Goal: Find specific page/section: Find specific page/section

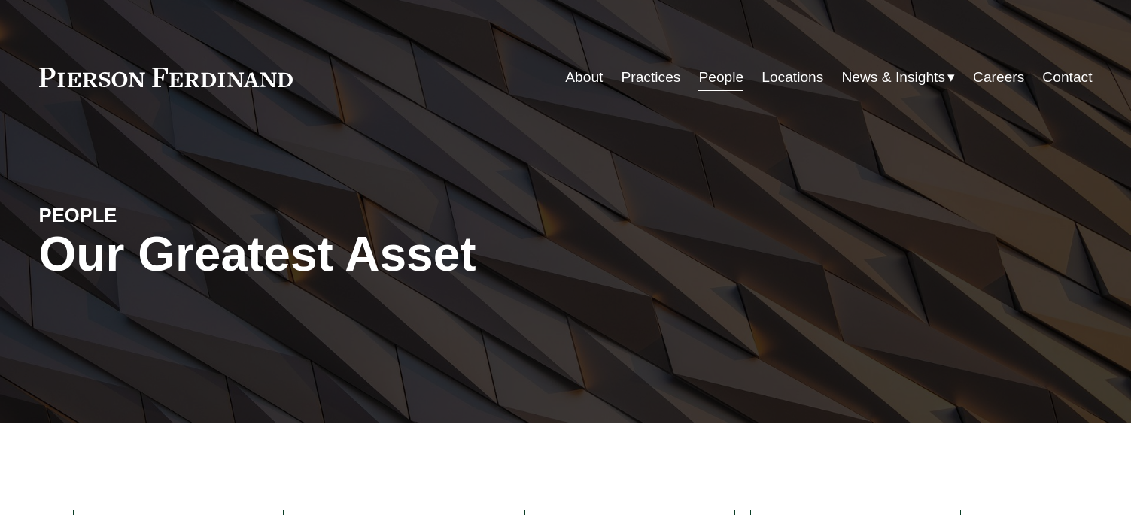
click at [779, 79] on link "Locations" at bounding box center [792, 77] width 62 height 29
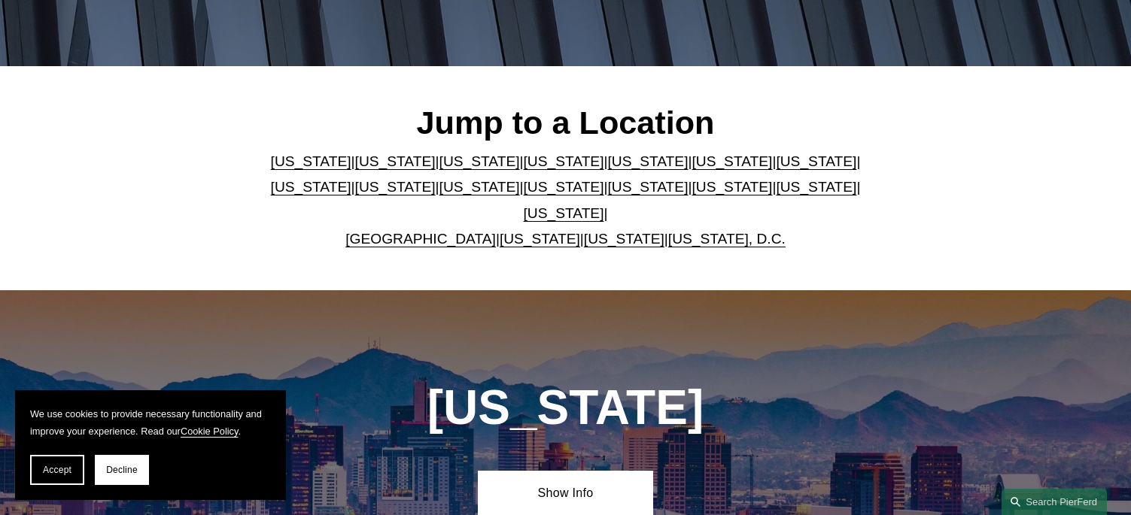
scroll to position [527, 0]
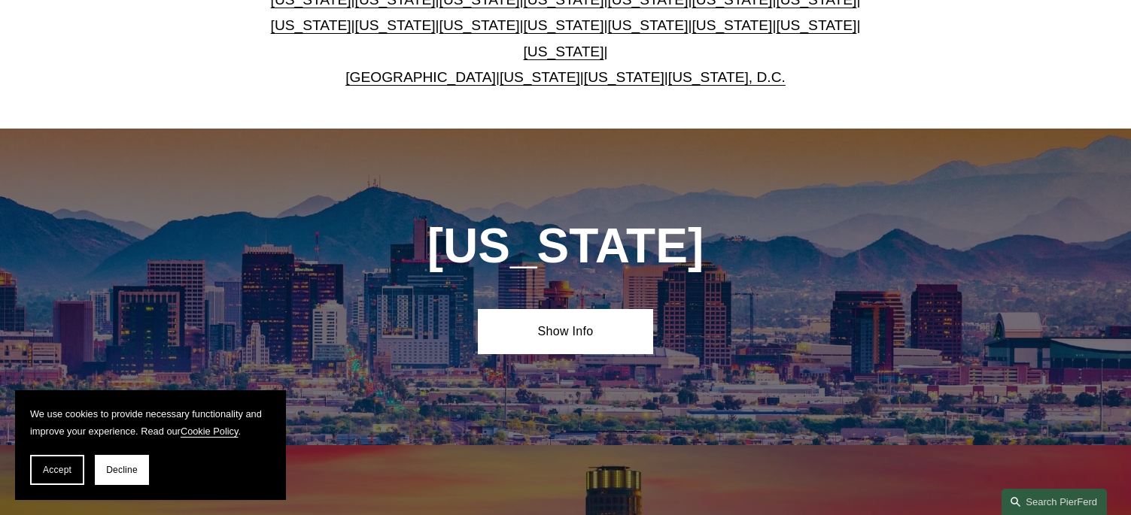
click at [433, 69] on link "United Kingdom" at bounding box center [420, 77] width 150 height 16
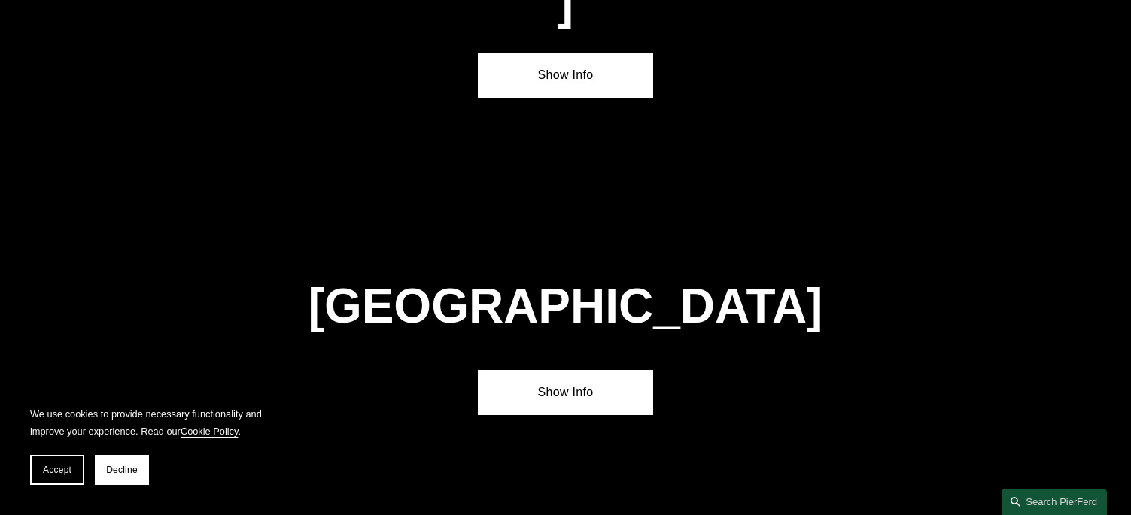
scroll to position [5396, 0]
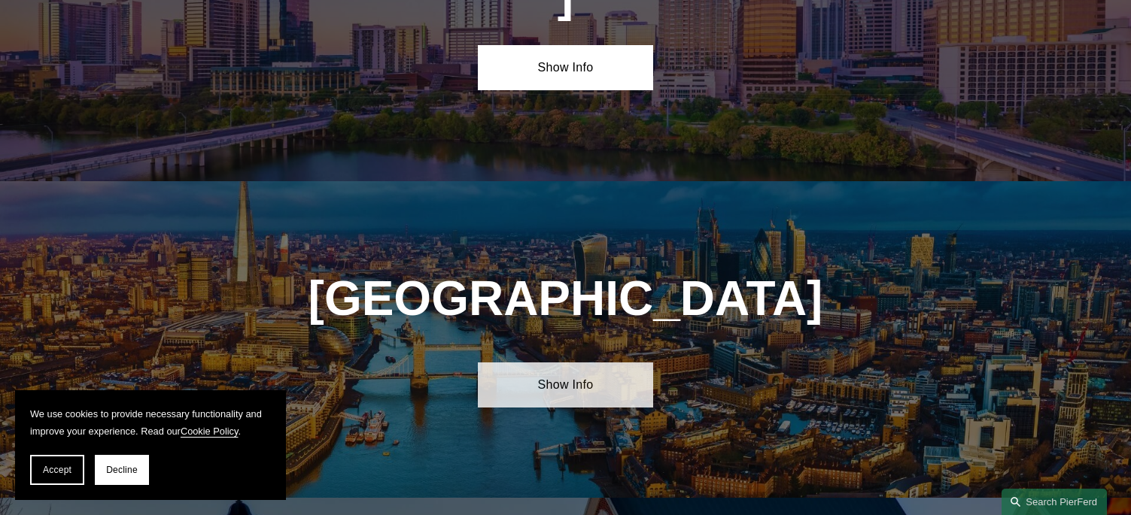
click at [589, 363] on link "Show Info" at bounding box center [565, 385] width 175 height 45
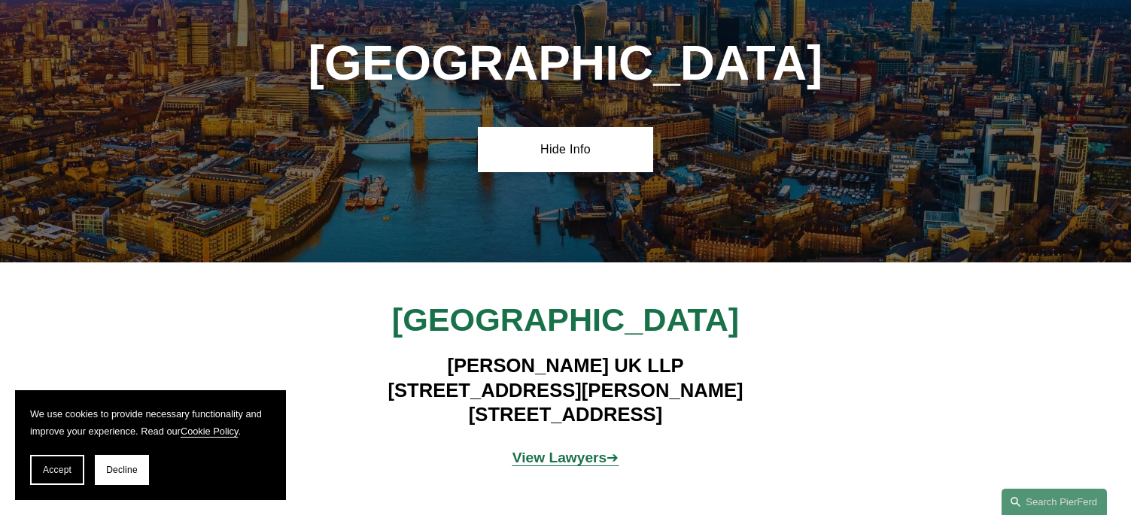
scroll to position [5697, 0]
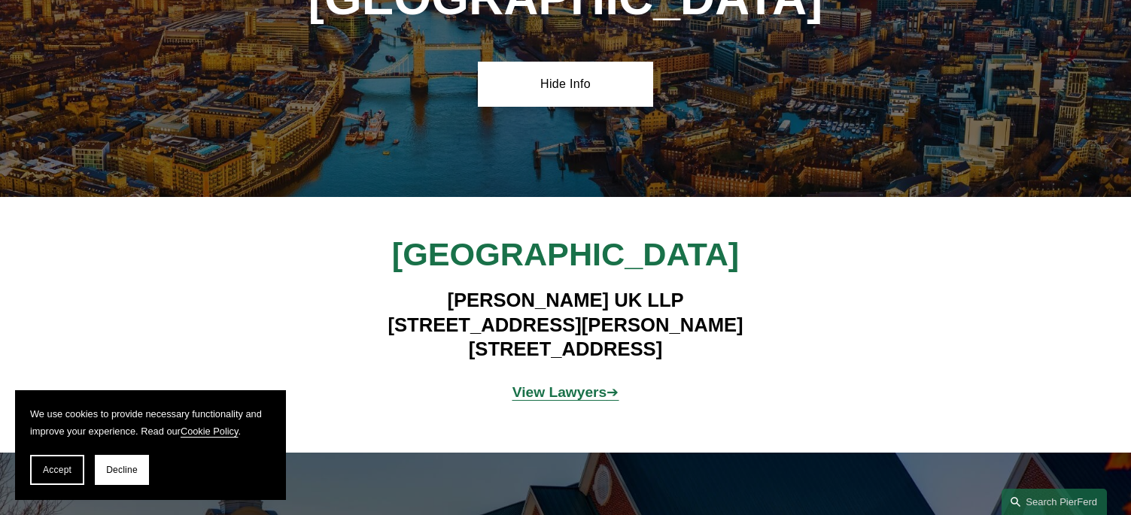
click at [569, 384] on strong "View Lawyers" at bounding box center [559, 392] width 95 height 16
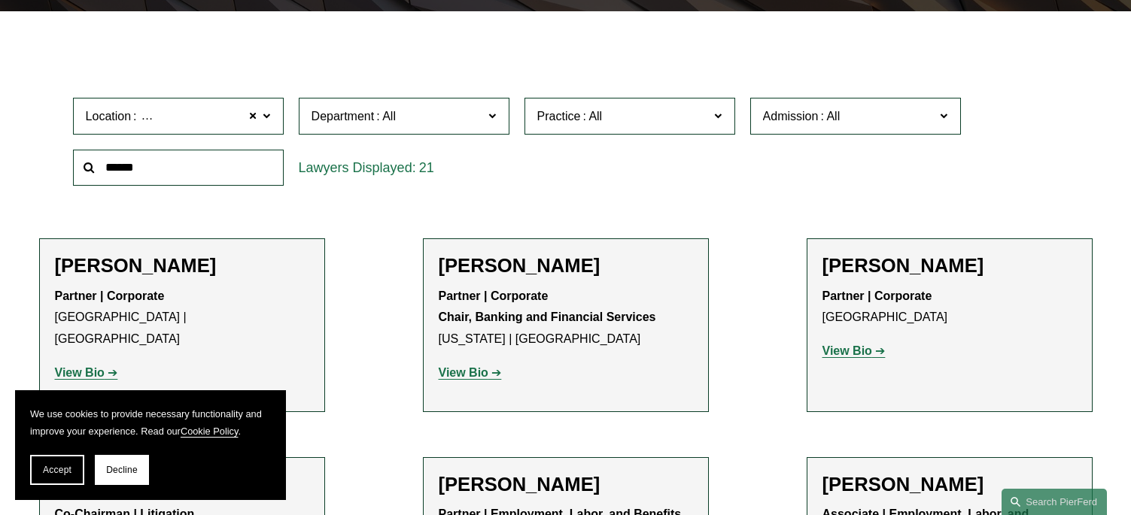
scroll to position [301, 0]
